Goal: Find specific page/section: Find specific page/section

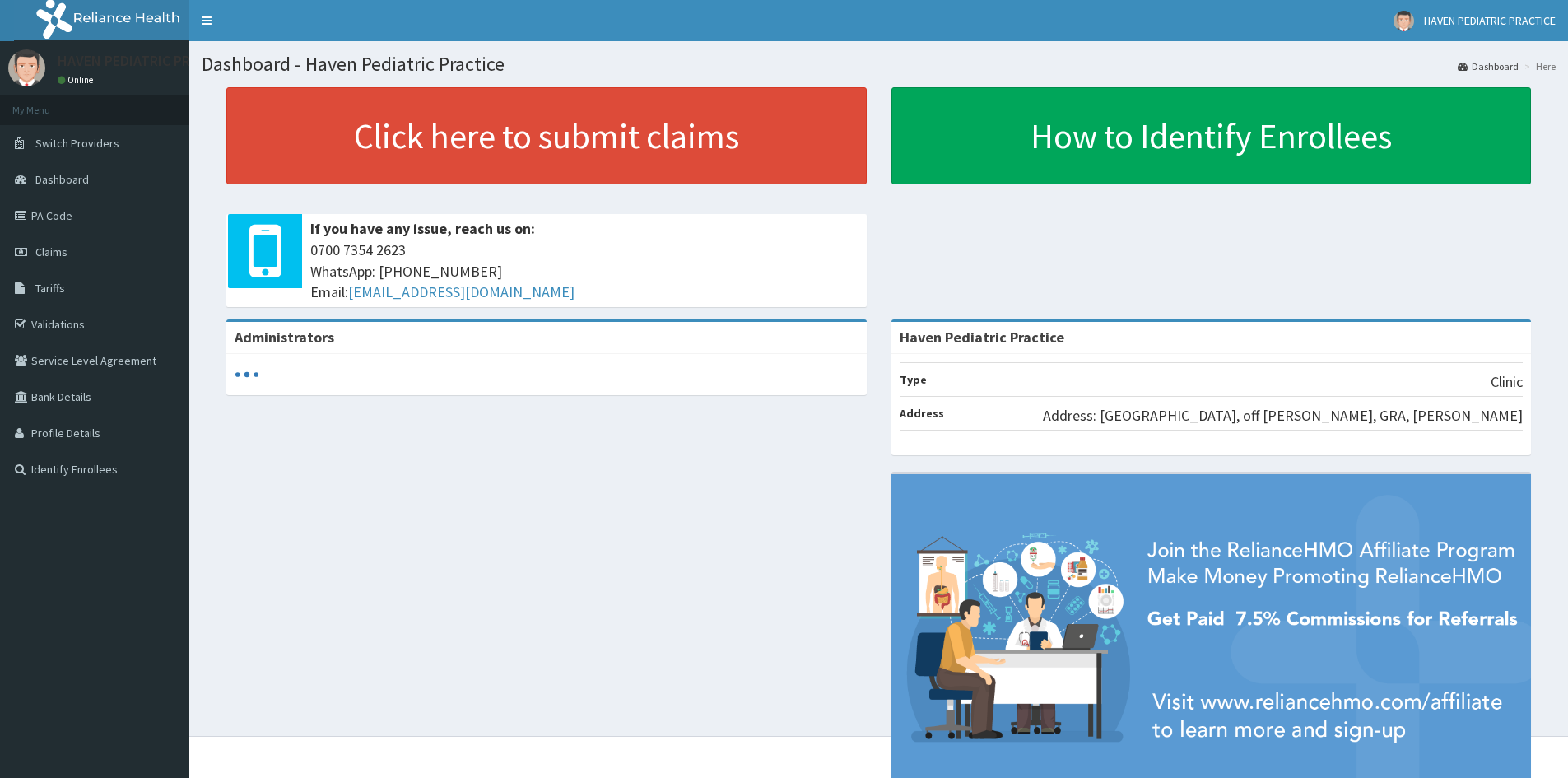
click at [52, 292] on span "Tariffs" at bounding box center [51, 288] width 30 height 15
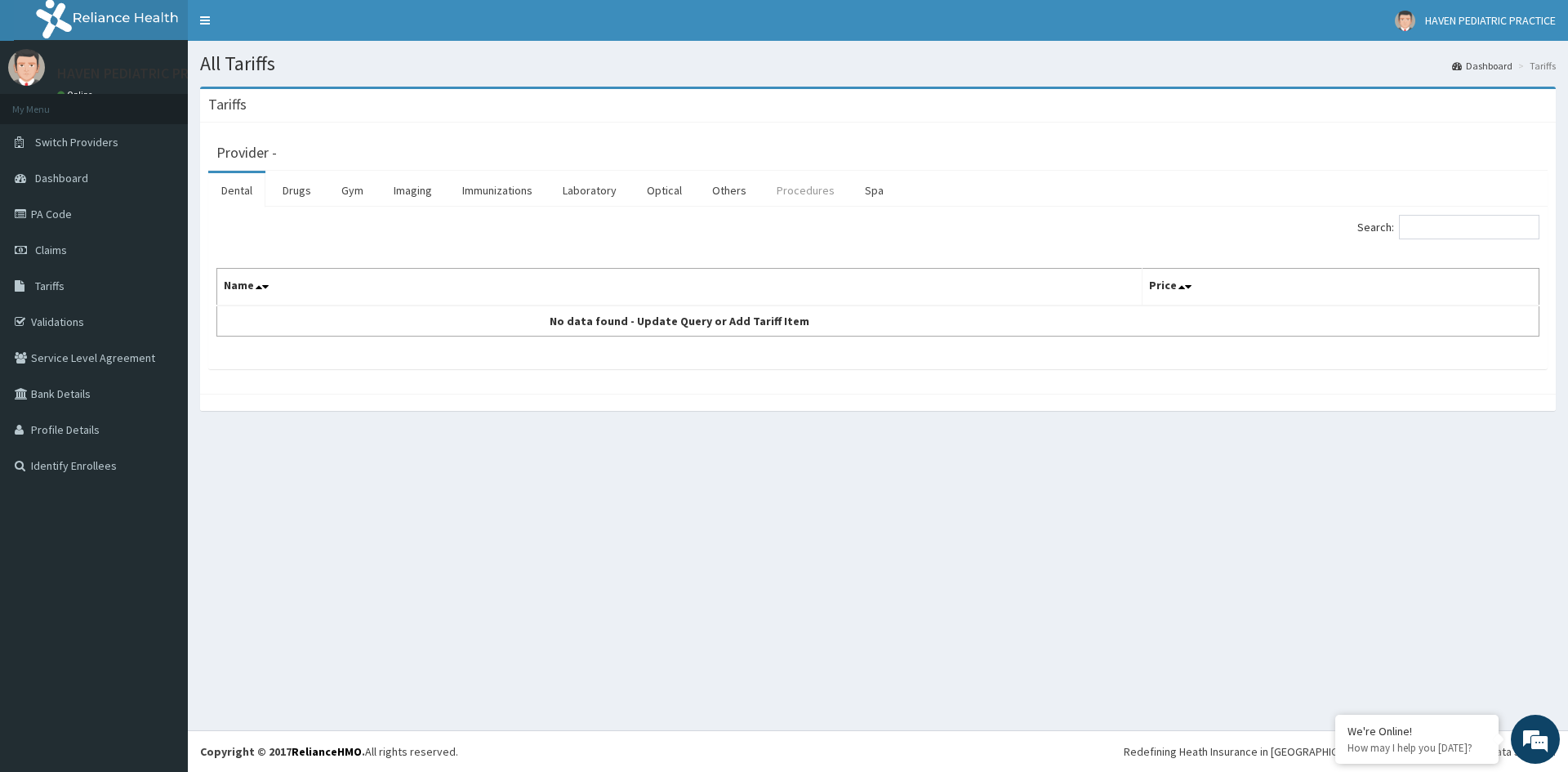
click at [819, 202] on link "Procedures" at bounding box center [805, 190] width 84 height 35
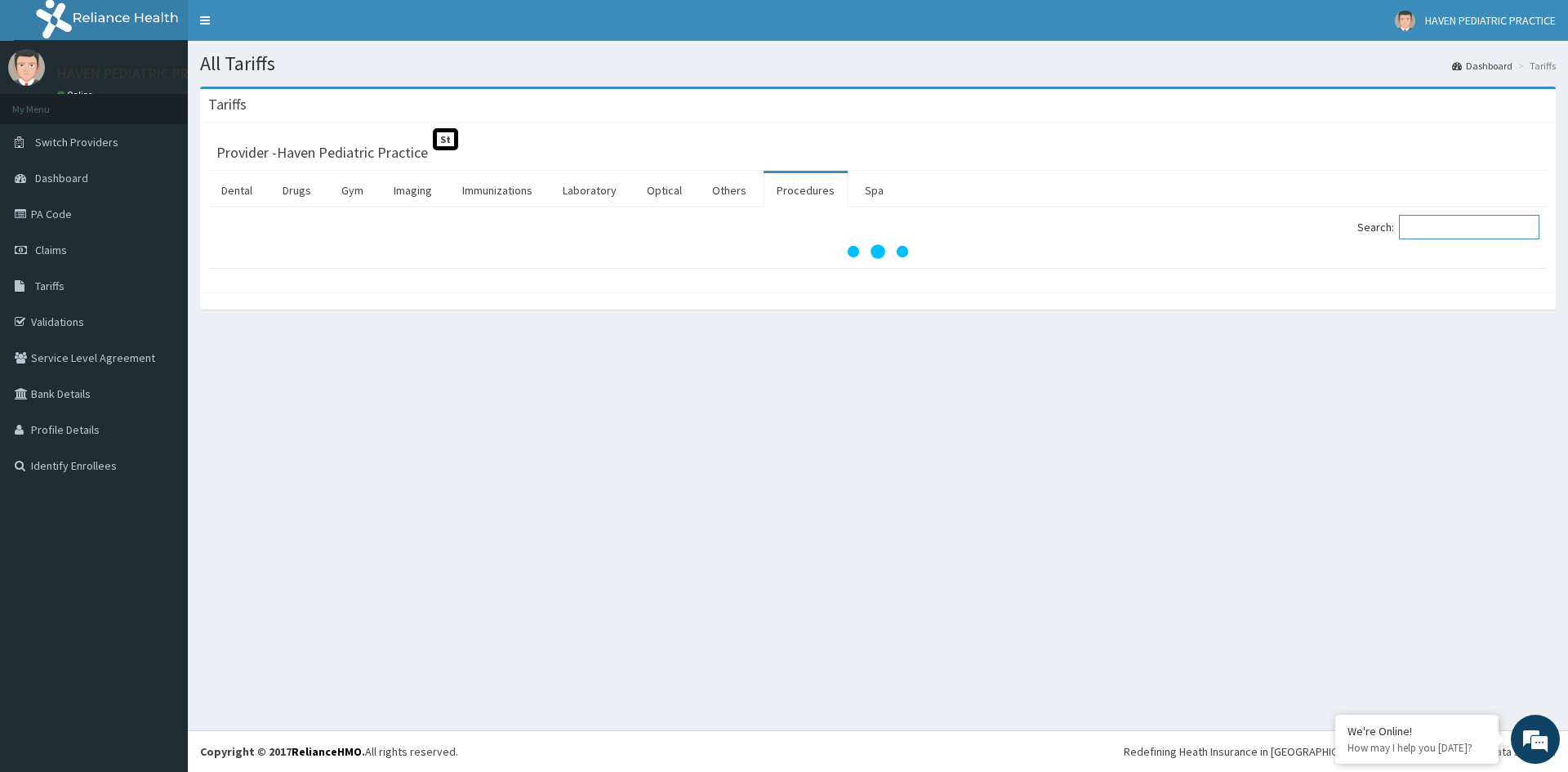
drag, startPoint x: 1414, startPoint y: 225, endPoint x: 1454, endPoint y: 231, distance: 40.4
click at [1428, 221] on input "Search:" at bounding box center [1469, 226] width 140 height 24
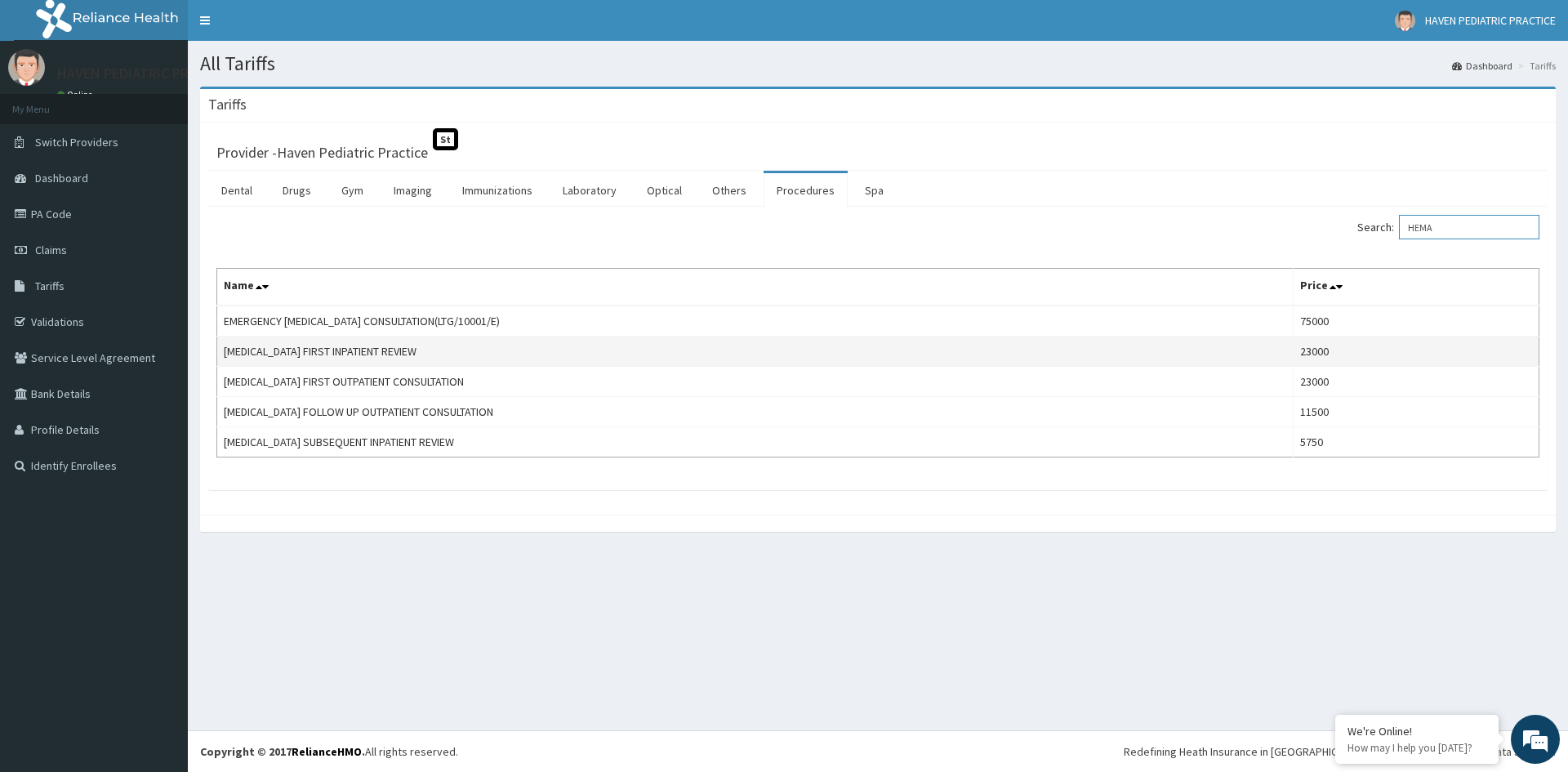
type input "HEMA"
click at [1167, 364] on td "[MEDICAL_DATA] FIRST INPATIENT REVIEW" at bounding box center [755, 351] width 1076 height 30
click at [947, 349] on td "[MEDICAL_DATA] FIRST INPATIENT REVIEW" at bounding box center [755, 351] width 1076 height 30
click at [404, 341] on td "[MEDICAL_DATA] FIRST INPATIENT REVIEW" at bounding box center [755, 351] width 1076 height 30
